Goal: Task Accomplishment & Management: Complete application form

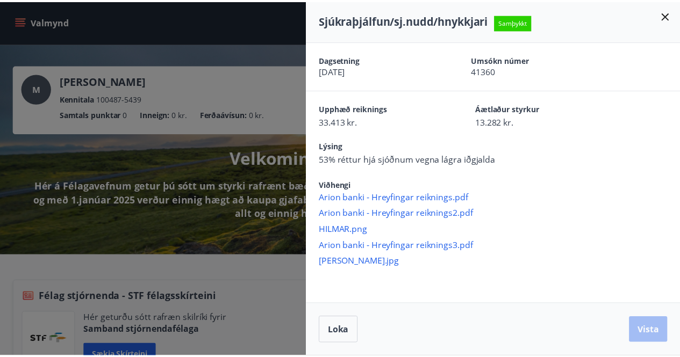
scroll to position [981, 0]
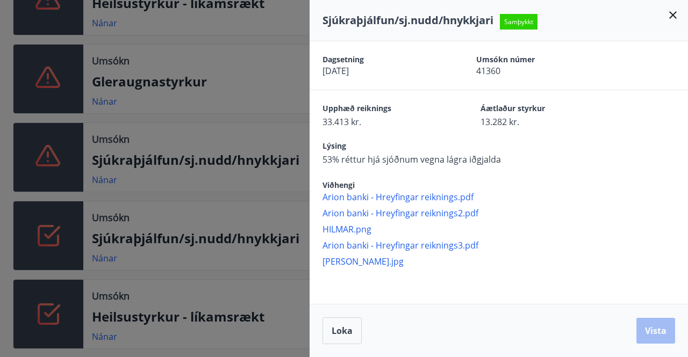
click at [667, 22] on div "Sjúkraþjálfun/sj.nudd/hnykkjari Samþykkt" at bounding box center [498, 20] width 353 height 15
click at [672, 21] on icon at bounding box center [672, 15] width 13 height 13
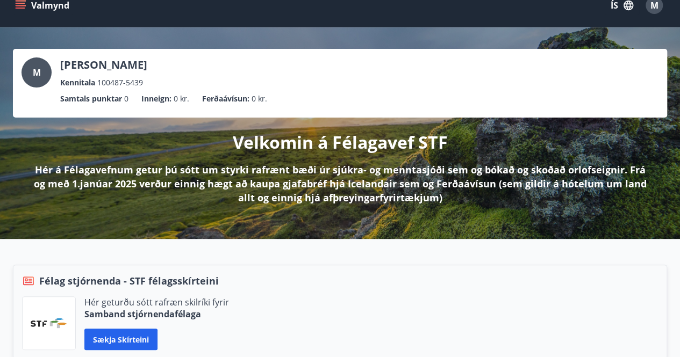
scroll to position [0, 0]
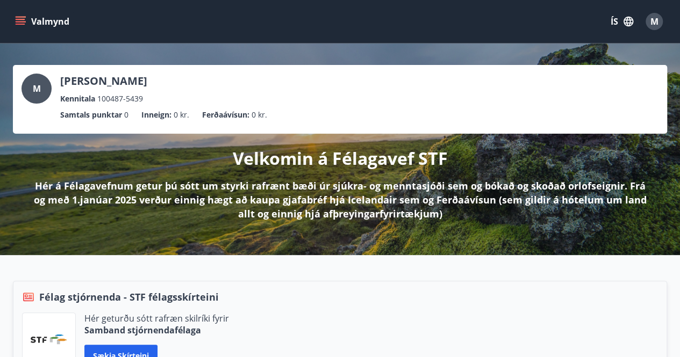
click at [20, 24] on icon "menu" at bounding box center [21, 24] width 10 height 1
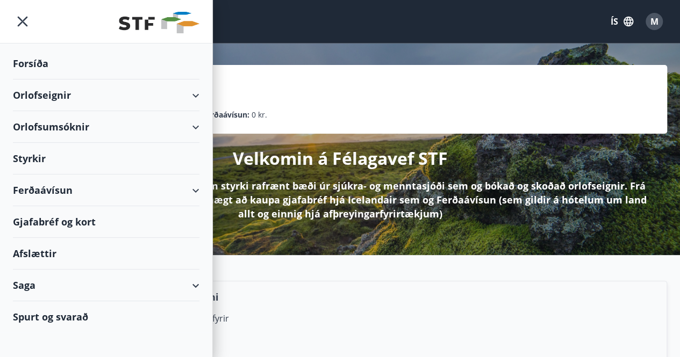
click at [28, 154] on div "Styrkir" at bounding box center [106, 159] width 186 height 32
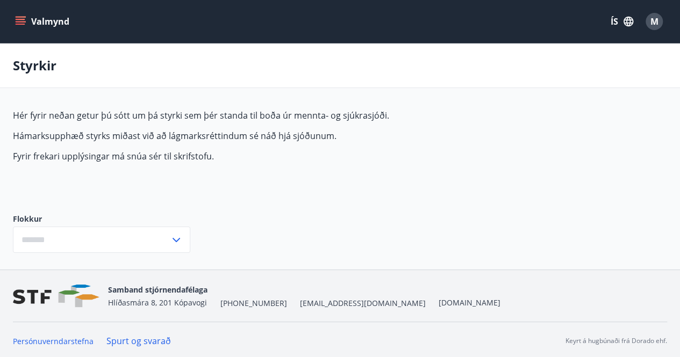
type input "***"
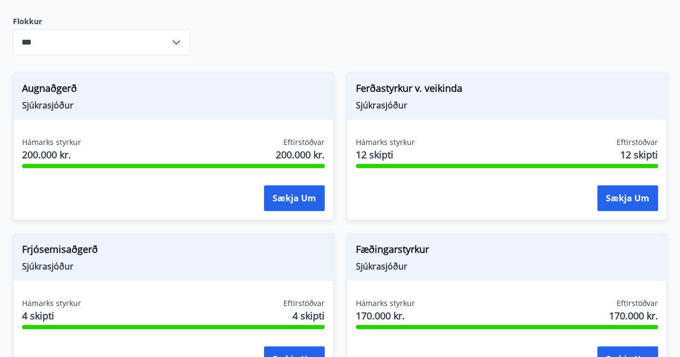
scroll to position [215, 0]
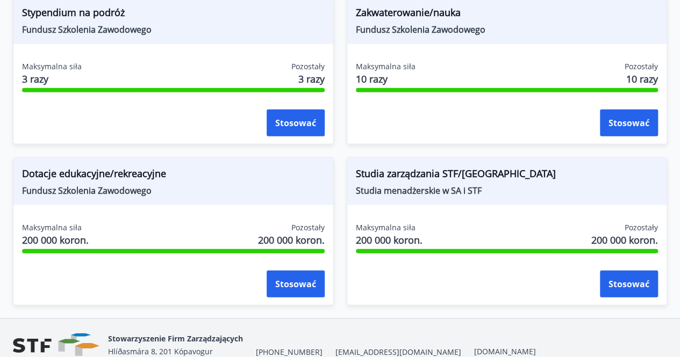
scroll to position [1449, 0]
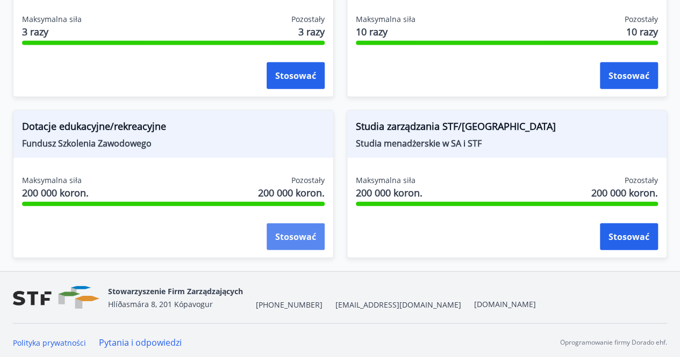
click at [284, 233] on font "Stosować" at bounding box center [295, 238] width 41 height 12
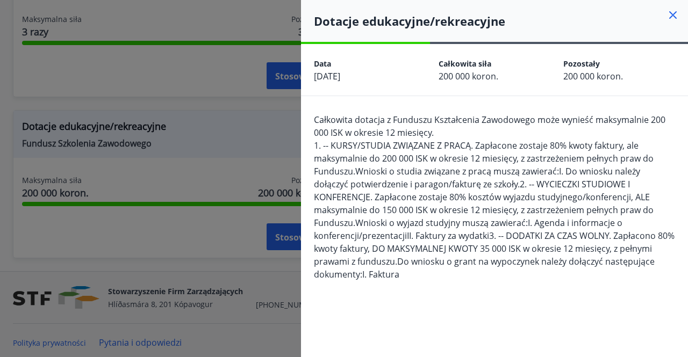
click at [666, 15] on icon at bounding box center [672, 15] width 13 height 13
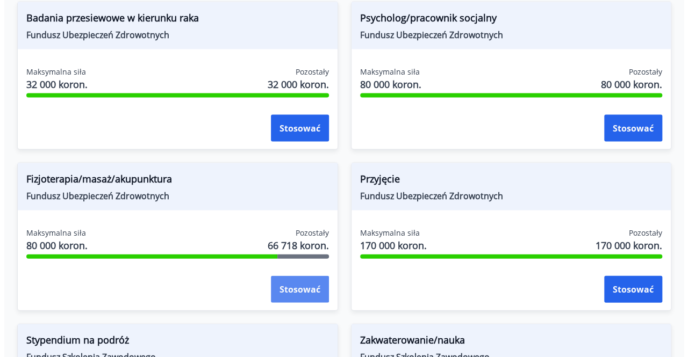
scroll to position [1127, 0]
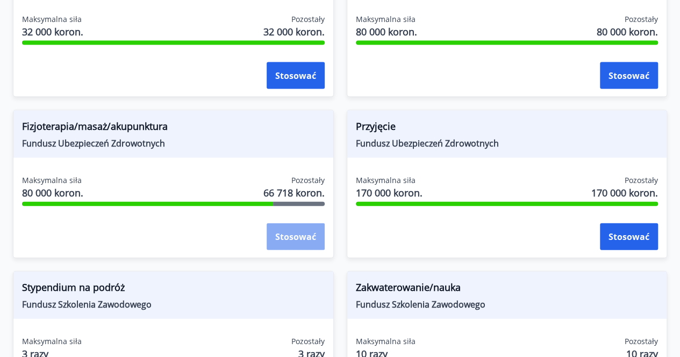
click at [295, 243] on button "Stosować" at bounding box center [296, 237] width 58 height 27
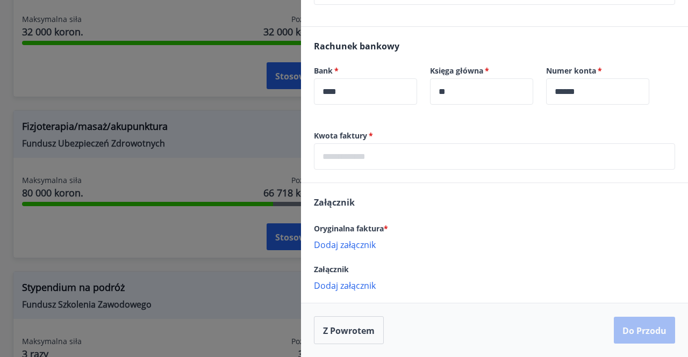
scroll to position [358, 0]
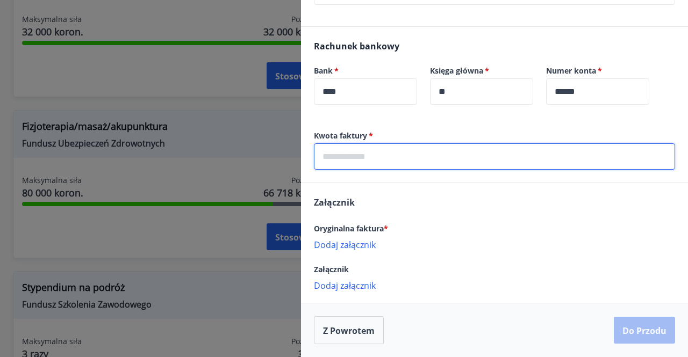
click at [368, 160] on input "text" at bounding box center [494, 156] width 361 height 26
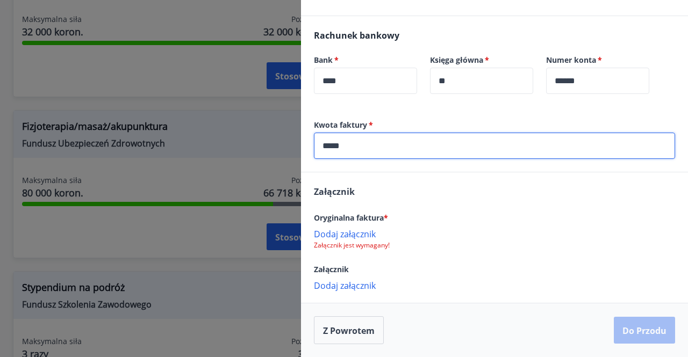
type input "*****"
click at [353, 240] on font "Dodaj załącznik" at bounding box center [345, 234] width 62 height 12
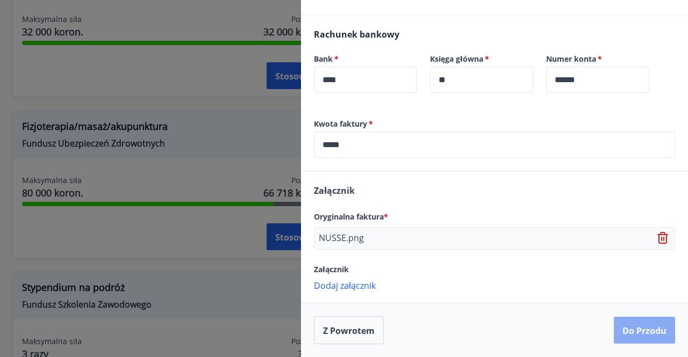
click at [622, 337] on font "Do przodu" at bounding box center [644, 331] width 44 height 12
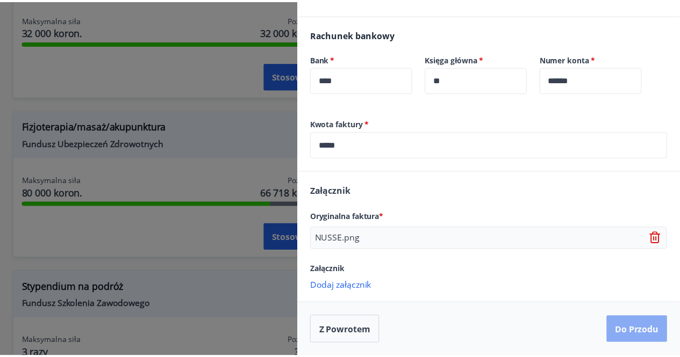
scroll to position [0, 0]
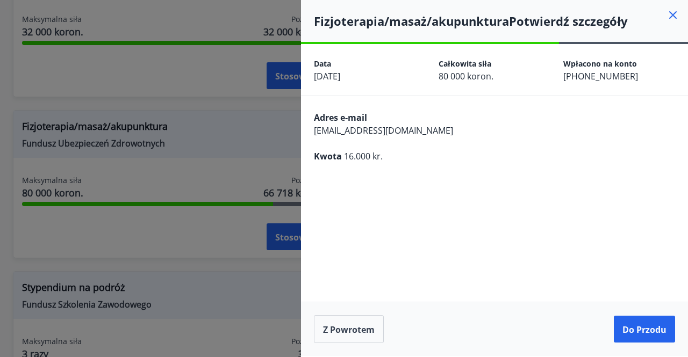
click at [621, 337] on button "Do przodu" at bounding box center [644, 329] width 61 height 27
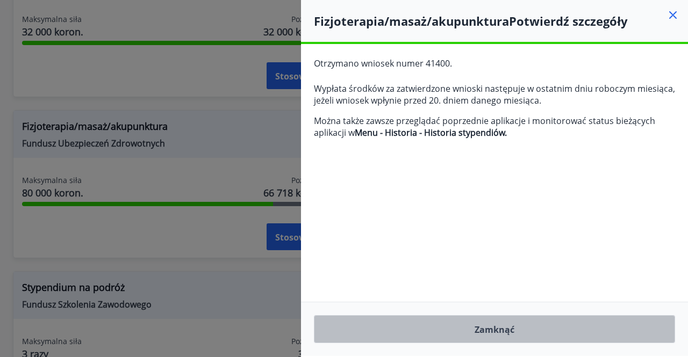
click at [529, 325] on button "Zamknąć" at bounding box center [494, 329] width 361 height 28
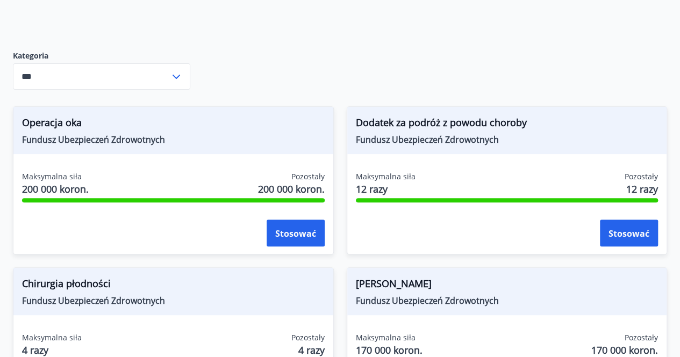
scroll to position [161, 0]
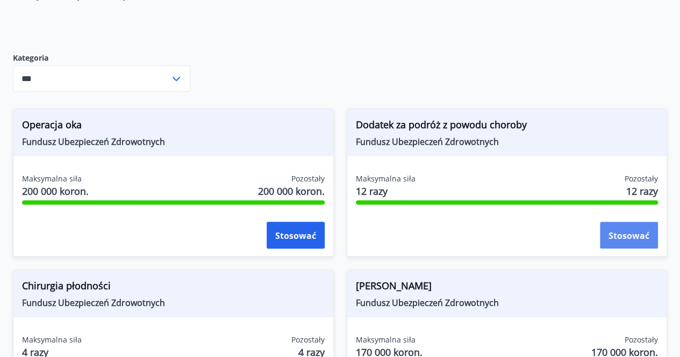
click at [621, 238] on font "Stosować" at bounding box center [628, 236] width 41 height 12
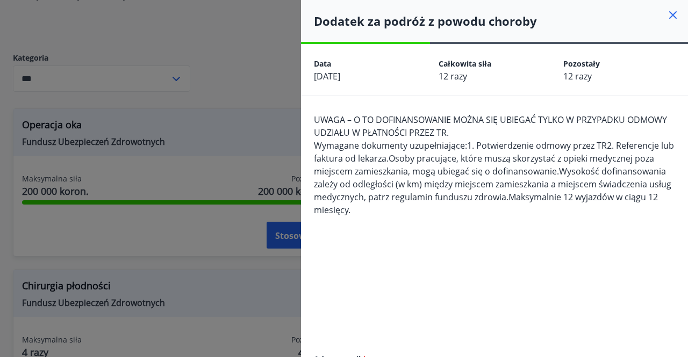
click at [666, 16] on icon at bounding box center [672, 15] width 13 height 13
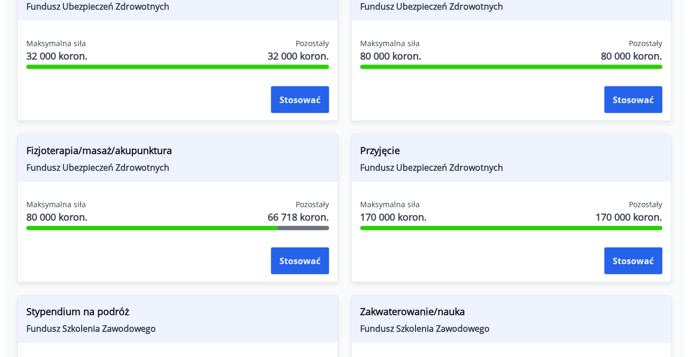
scroll to position [1127, 0]
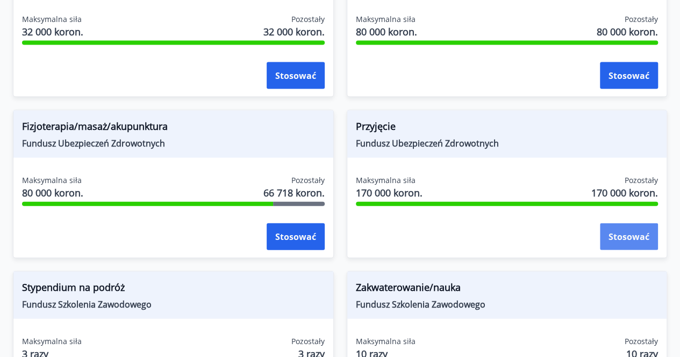
click at [632, 232] on font "Stosować" at bounding box center [628, 238] width 41 height 12
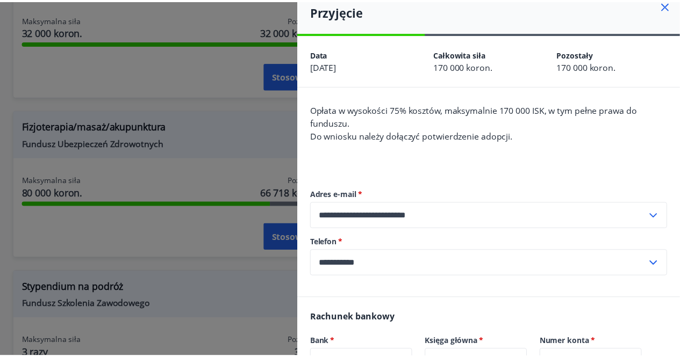
scroll to position [0, 0]
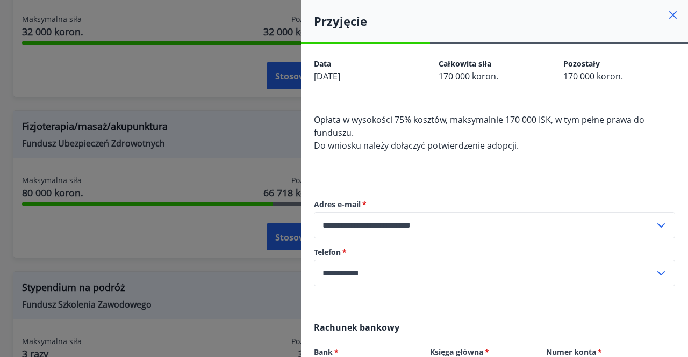
click at [666, 16] on icon at bounding box center [672, 15] width 13 height 13
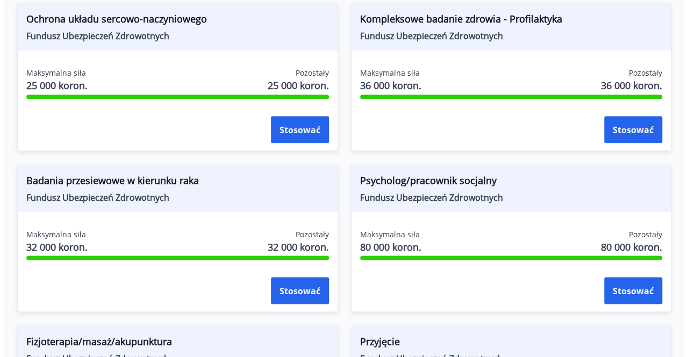
scroll to position [858, 0]
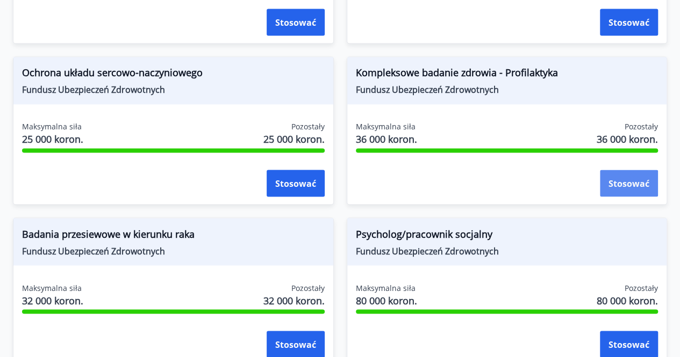
click at [628, 188] on button "Stosować" at bounding box center [629, 183] width 58 height 27
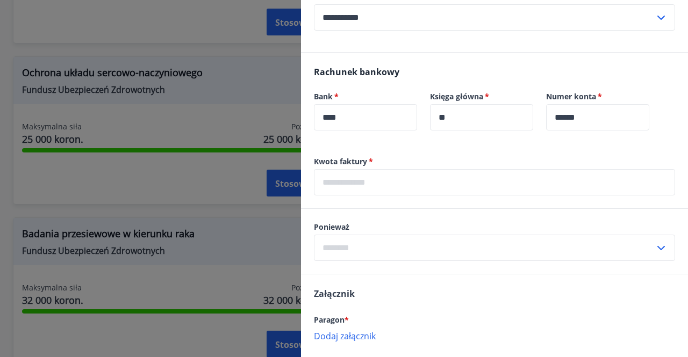
scroll to position [359, 0]
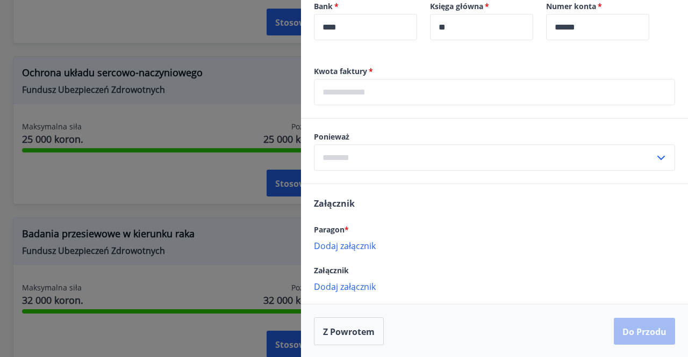
click at [587, 159] on input "text" at bounding box center [484, 158] width 341 height 26
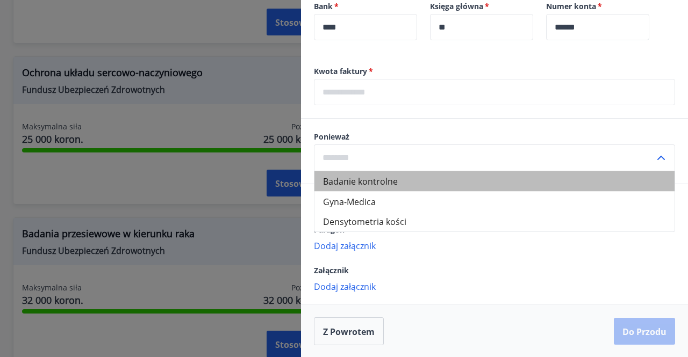
click at [566, 181] on li "Badanie kontrolne" at bounding box center [494, 181] width 360 height 20
type input "**********"
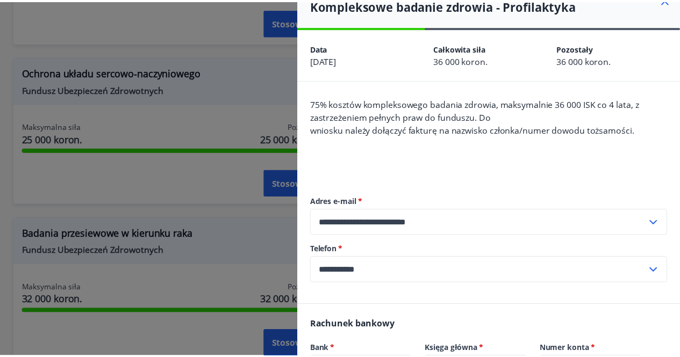
scroll to position [0, 0]
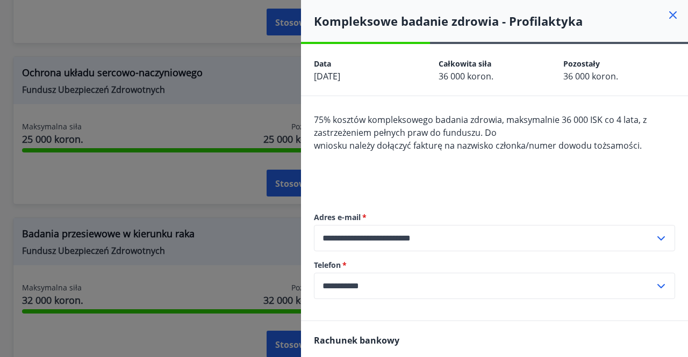
click at [669, 15] on icon at bounding box center [673, 15] width 8 height 8
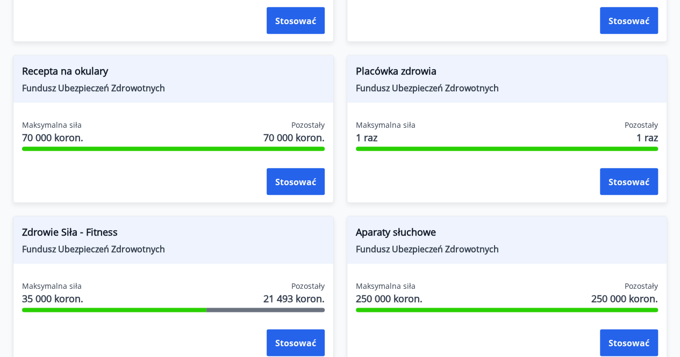
scroll to position [536, 0]
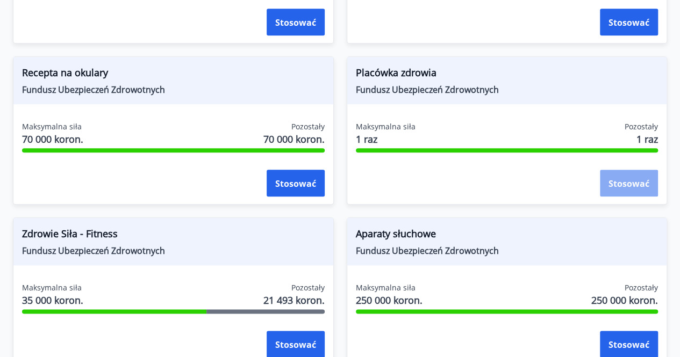
click at [630, 186] on font "Stosować" at bounding box center [628, 184] width 41 height 12
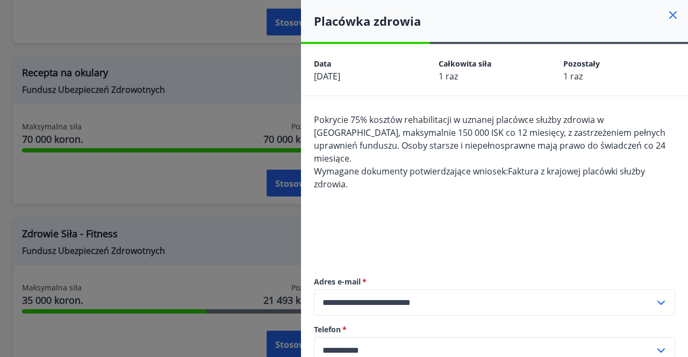
click at [666, 10] on icon at bounding box center [672, 15] width 13 height 13
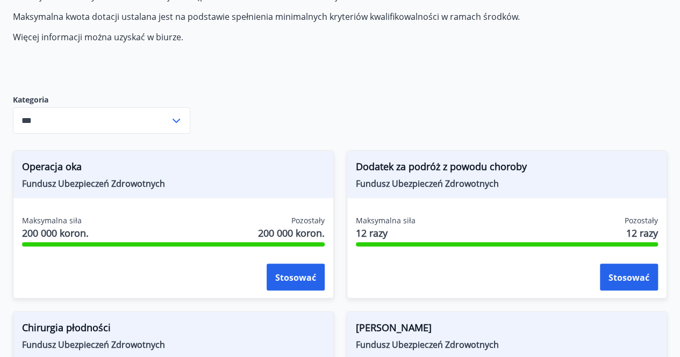
scroll to position [52, 0]
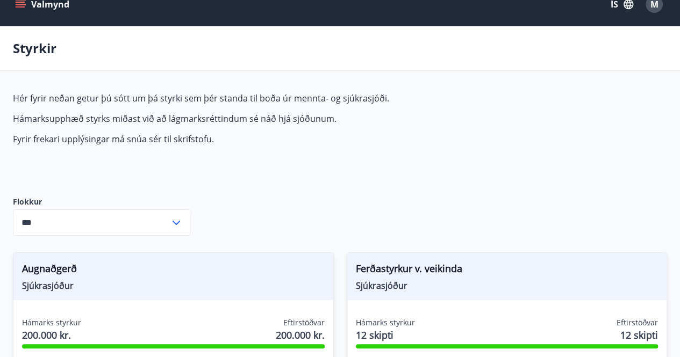
scroll to position [0, 0]
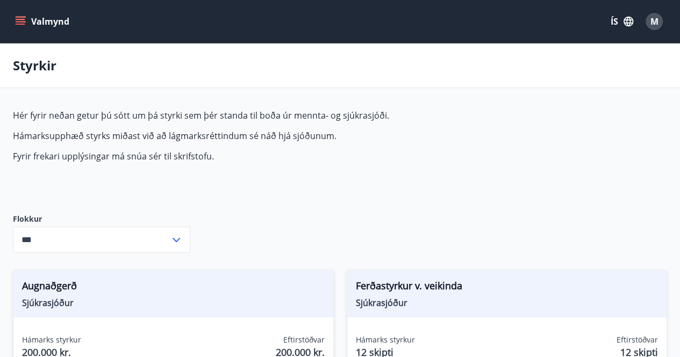
click at [51, 22] on button "Valmynd" at bounding box center [43, 21] width 61 height 19
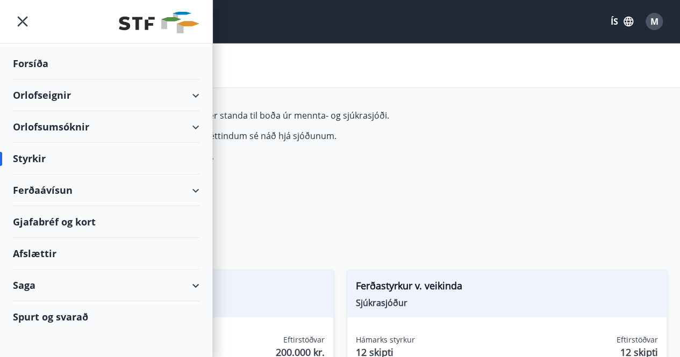
click at [32, 64] on div "Forsíða" at bounding box center [106, 64] width 186 height 32
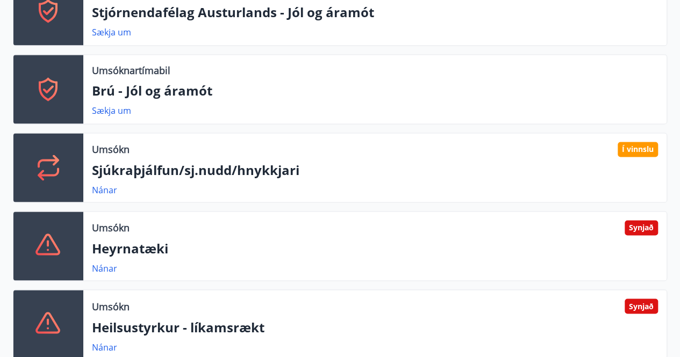
scroll to position [752, 0]
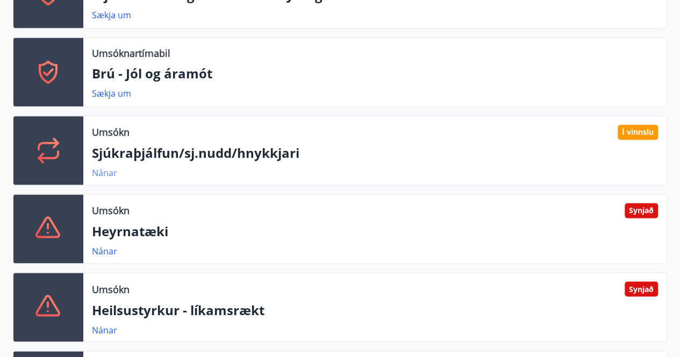
click at [96, 175] on link "Nánar" at bounding box center [104, 173] width 25 height 12
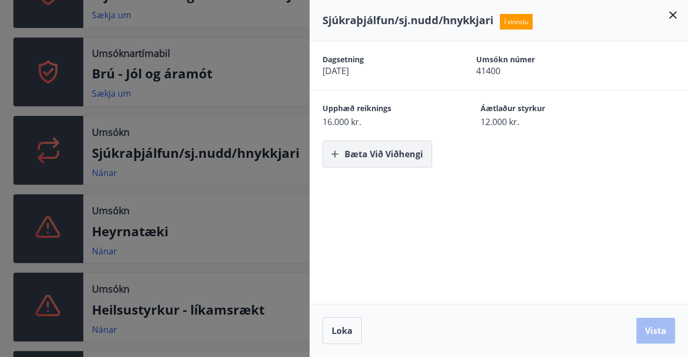
click at [374, 155] on button "Bæta við viðhengi" at bounding box center [377, 154] width 110 height 27
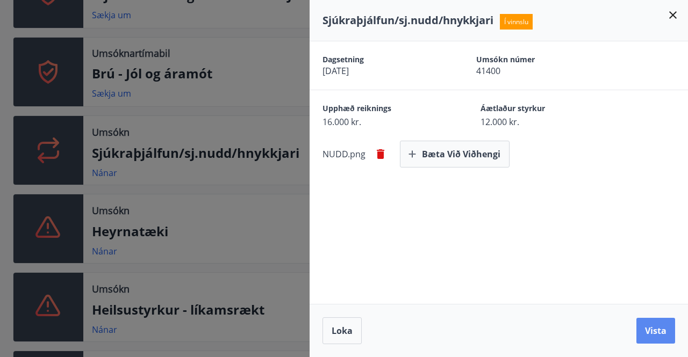
click at [659, 325] on button "Vista" at bounding box center [655, 331] width 39 height 26
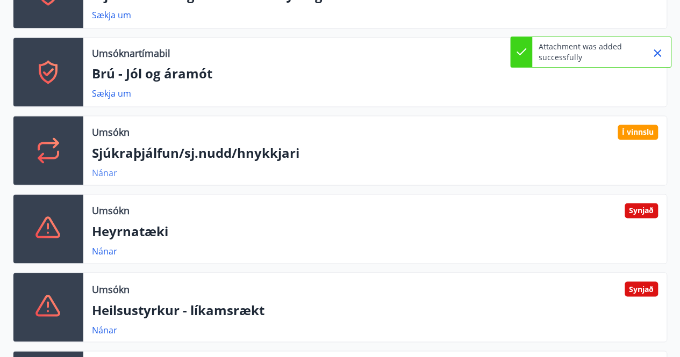
click at [109, 170] on link "Nánar" at bounding box center [104, 173] width 25 height 12
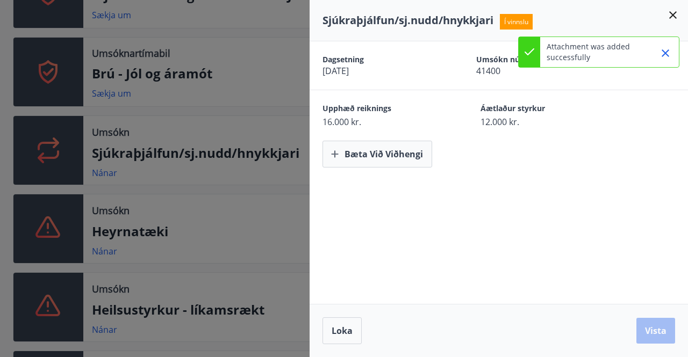
click at [677, 19] on icon at bounding box center [672, 15] width 13 height 13
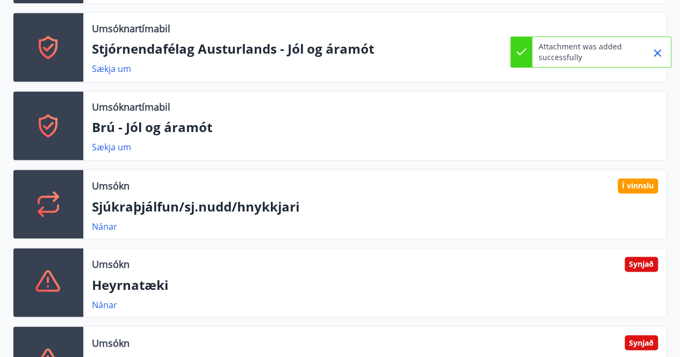
scroll to position [430, 0]
